Goal: Use online tool/utility

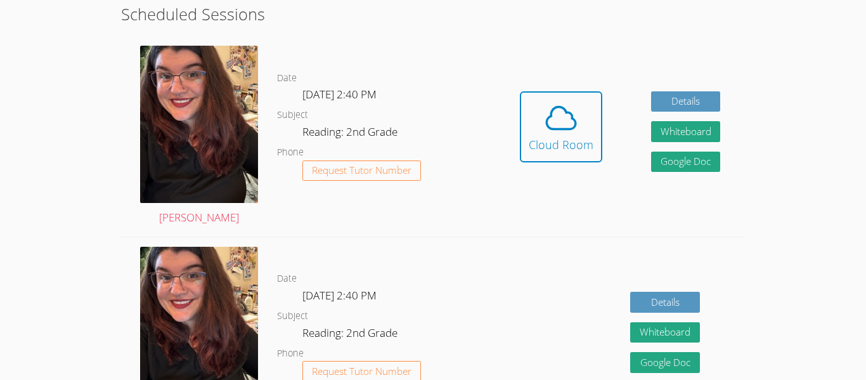
scroll to position [372, 0]
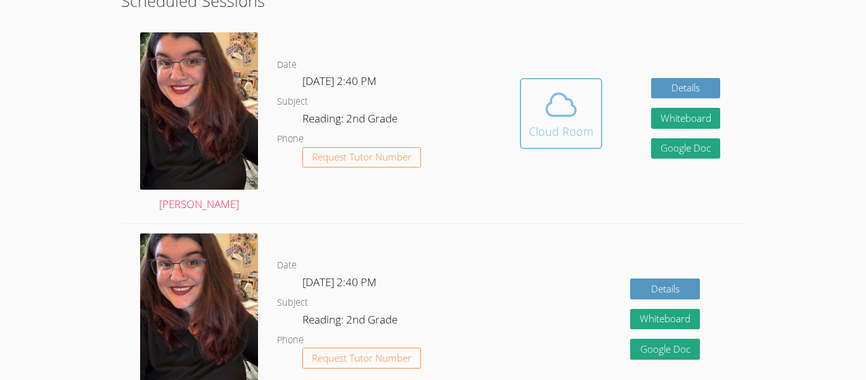
click at [542, 138] on div "Cloud Room" at bounding box center [561, 131] width 65 height 18
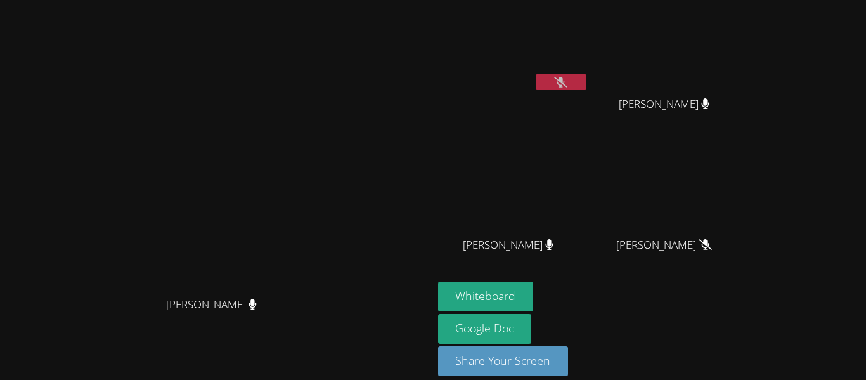
click at [568, 84] on icon at bounding box center [560, 82] width 13 height 11
click at [587, 81] on button at bounding box center [561, 82] width 51 height 16
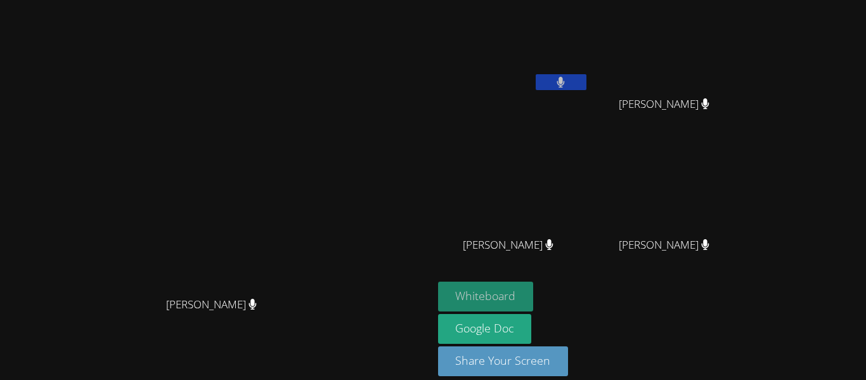
click at [534, 303] on button "Whiteboard" at bounding box center [486, 297] width 96 height 30
